Goal: Check status: Check status

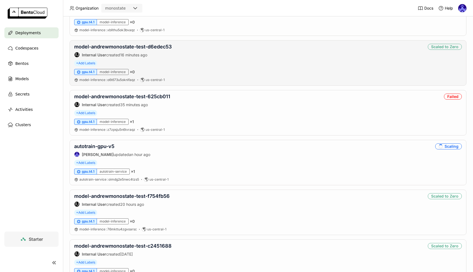
scroll to position [143, 0]
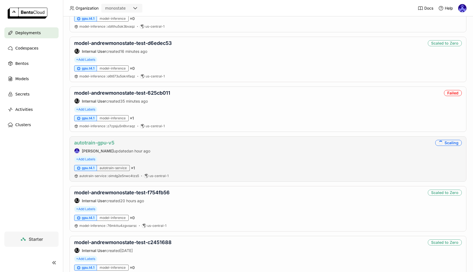
click at [97, 144] on link "autotrain-gpu-v5" at bounding box center [94, 143] width 40 height 6
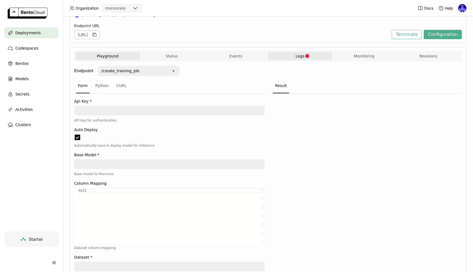
click at [303, 56] on span "Logs" at bounding box center [300, 56] width 9 height 5
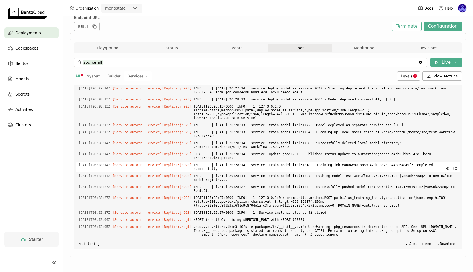
scroll to position [883, 0]
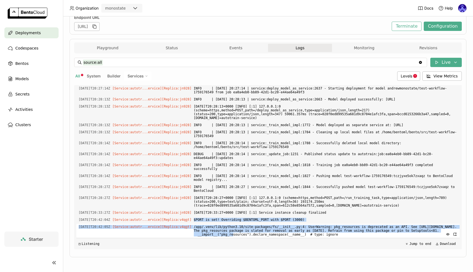
drag, startPoint x: 202, startPoint y: 216, endPoint x: 273, endPoint y: 230, distance: 72.2
click at [273, 230] on div "Load older logs [DATE]T20:24:39Z [Service:autotr...ervice] [Replica: jn928 ] [D…" at bounding box center [268, 167] width 384 height 164
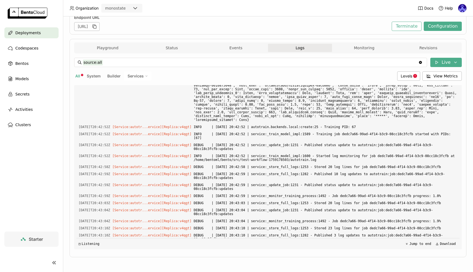
scroll to position [1174, 0]
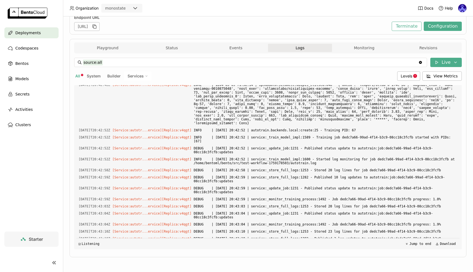
click at [342, 66] on span "INFO | [DATE] 20:42:42 | autotrain.backends.local:create:20 - Starting local tr…" at bounding box center [326, 63] width 264 height 6
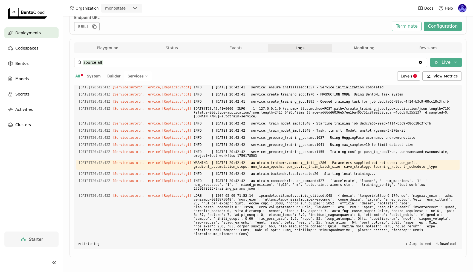
scroll to position [1059, 0]
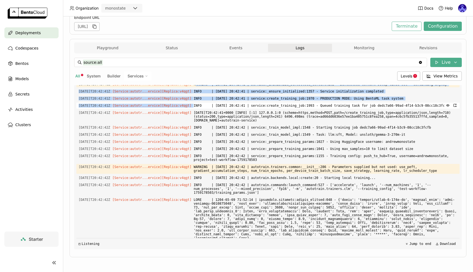
drag, startPoint x: 204, startPoint y: 162, endPoint x: 202, endPoint y: 184, distance: 22.0
click at [202, 184] on div "Load older logs [DATE]T20:24:39Z [Service:autotr...ervice] [Replica: jn928 ] [D…" at bounding box center [268, 167] width 384 height 164
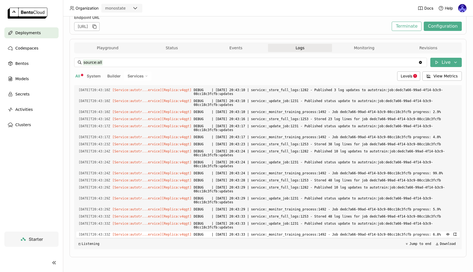
scroll to position [1414, 0]
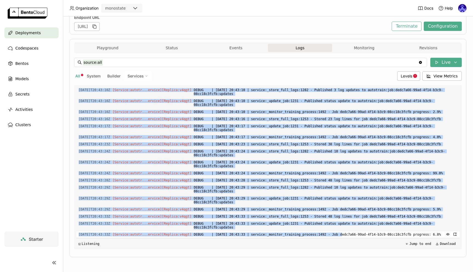
click at [349, 235] on span "DEBUG | [DATE] 20:43:33 | service:_monitor_training_process:1492 - Job dedc7a66…" at bounding box center [326, 235] width 264 height 6
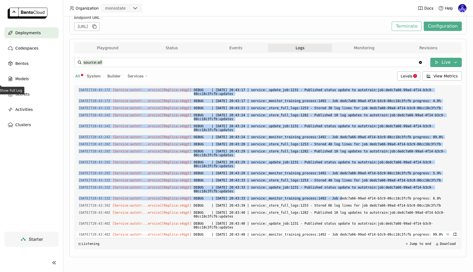
scroll to position [1454, 0]
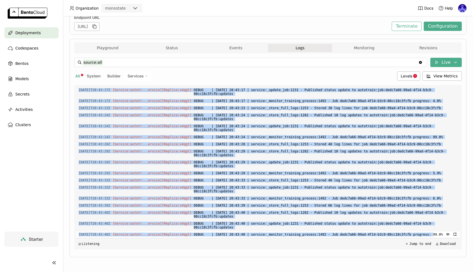
click at [441, 232] on span "DEBUG | [DATE] 20:43:40 | service:_monitor_training_process:1492 - Job dedc7a66…" at bounding box center [326, 235] width 264 height 6
click at [436, 236] on span "DEBUG | [DATE] 20:43:40 | service:_monitor_training_process:1492 - Job dedc7a66…" at bounding box center [326, 235] width 264 height 6
copy div "[PERSON_NAME] | [DATE] 20:42:41 | service:_initialize_bentocloud_context:202 - …"
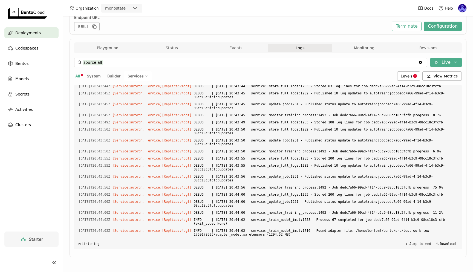
scroll to position [1629, 0]
drag, startPoint x: 291, startPoint y: 235, endPoint x: 257, endPoint y: 240, distance: 34.6
click at [257, 240] on div "Load older logs [DATE]T20:24:39Z [Service:autotr...ervice] [Replica: jn928 ] [D…" at bounding box center [268, 167] width 384 height 164
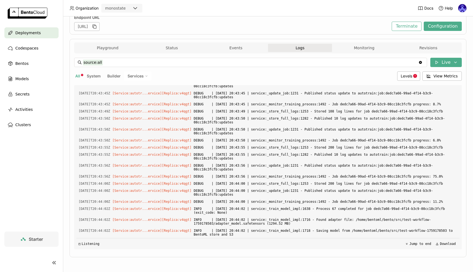
copy div "[DATE]T20:44:00Z [Service:autotr...ervice] [Replica: v4qgt ] DEBUG | [DATE] 20:…"
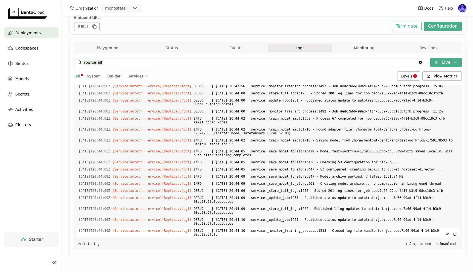
scroll to position [1738, 0]
click at [215, 253] on div "source:all source:all Clear value Live All System Builder Services Levels View …" at bounding box center [268, 153] width 388 height 201
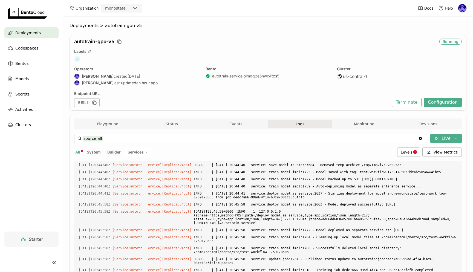
scroll to position [0, 0]
click at [20, 36] on span "Deployments" at bounding box center [27, 33] width 25 height 7
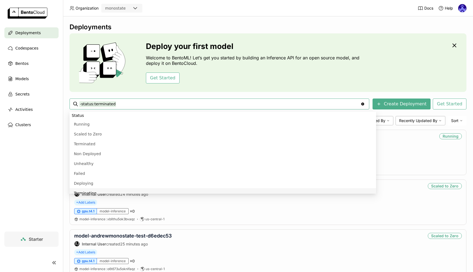
scroll to position [4, 0]
click at [337, 17] on div "Deployments Deploy your first model Welcome to BentoML! Let’s get you started b…" at bounding box center [268, 144] width 410 height 256
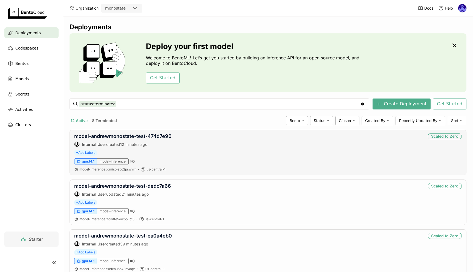
scroll to position [0, 0]
click at [156, 136] on link "model-andrewmonostate-test-474d7e90" at bounding box center [123, 136] width 98 height 6
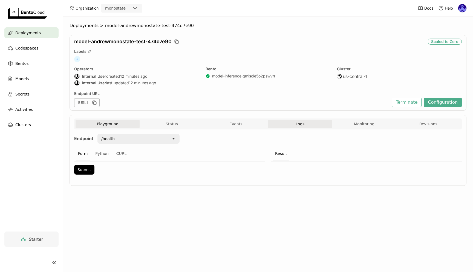
click at [297, 126] on span "Logs" at bounding box center [300, 124] width 9 height 5
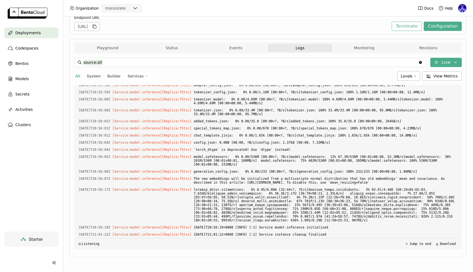
scroll to position [4, 0]
drag, startPoint x: 352, startPoint y: 228, endPoint x: 279, endPoint y: 124, distance: 127.4
click at [279, 125] on div "Load older logs [DATE]T20:55:01Z [Builder] [ model-inference:qmisoie5o2pswvrr ]…" at bounding box center [268, 167] width 384 height 164
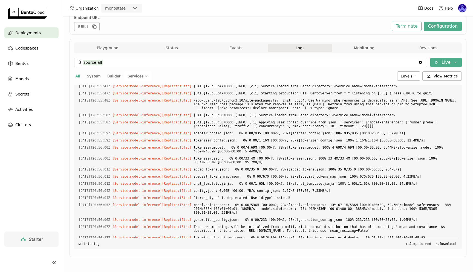
click at [236, 42] on span "+ exit 0" at bounding box center [329, 39] width 257 height 6
click at [243, 42] on span "+ exit 0" at bounding box center [329, 39] width 257 height 6
drag, startPoint x: 243, startPoint y: 160, endPoint x: 252, endPoint y: 207, distance: 48.4
click at [253, 207] on div "Load older logs [DATE]T20:55:01Z [Builder] [ model-inference:qmisoie5o2pswvrr ]…" at bounding box center [268, 167] width 384 height 164
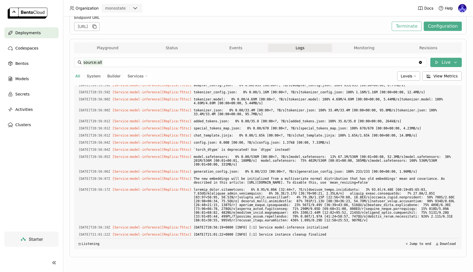
click at [360, 224] on div "Load older logs [DATE]T20:55:01Z [Builder] [ model-inference:qmisoie5o2pswvrr ]…" at bounding box center [268, 167] width 384 height 164
click at [401, 229] on span "[DATE]T20:56:19+0000 [INFO] [:1] Service model-inference initialized" at bounding box center [326, 228] width 264 height 6
copy div "[DATE]T20:55:01Z [Builder] [ model-inference:qmisoie5o2pswvrr ] ./src/bentofile…"
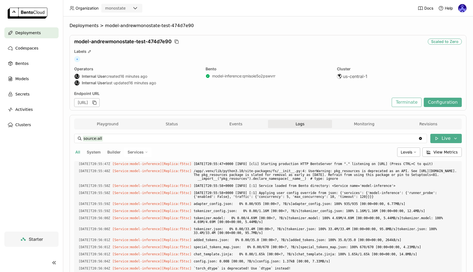
scroll to position [0, 0]
click at [97, 105] on icon "button" at bounding box center [94, 102] width 5 height 5
click at [312, 60] on div "+" at bounding box center [268, 59] width 388 height 6
click at [425, 126] on button "Revisions" at bounding box center [429, 124] width 64 height 8
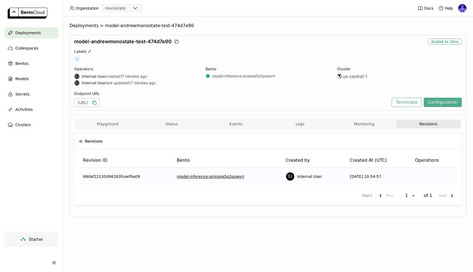
click at [285, 87] on div "model-andrewmonostate-test-474d7e90 Scaled to Zero Labels + Operators IU Intern…" at bounding box center [268, 73] width 397 height 76
click at [32, 33] on span "Deployments" at bounding box center [27, 33] width 25 height 7
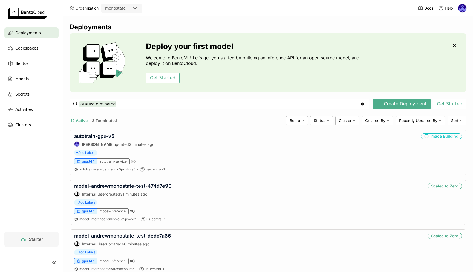
click at [49, 149] on nav "Deployments Codespaces Bentos Models Secrets Activities Clusters" at bounding box center [31, 129] width 63 height 204
click at [103, 136] on link "autotrain-gpu-v5" at bounding box center [94, 136] width 40 height 6
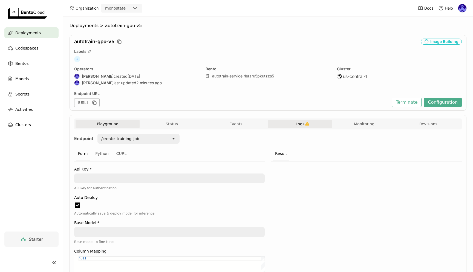
click at [299, 127] on button "Logs" at bounding box center [300, 124] width 64 height 8
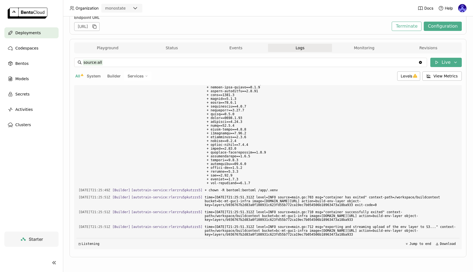
scroll to position [1, 0]
click at [39, 30] on div "Deployments" at bounding box center [31, 32] width 54 height 11
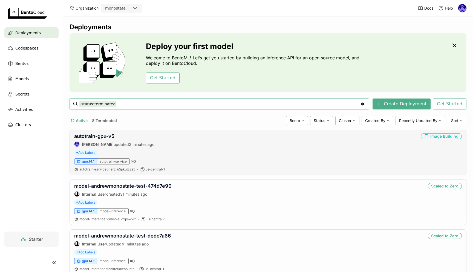
click at [104, 139] on div "autotrain-gpu-v5 [PERSON_NAME] updated 2 minutes ago" at bounding box center [114, 140] width 80 height 14
click at [104, 137] on link "autotrain-gpu-v5" at bounding box center [94, 136] width 40 height 6
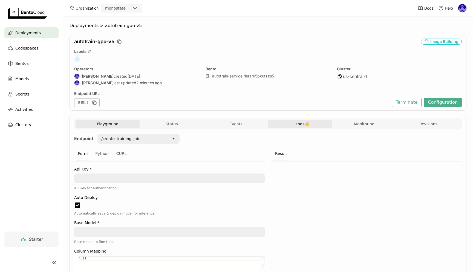
click at [305, 128] on button "Logs" at bounding box center [300, 124] width 64 height 8
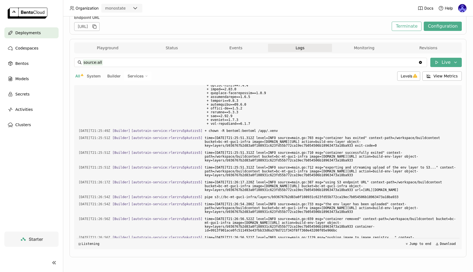
scroll to position [1824, 0]
